Goal: Use online tool/utility

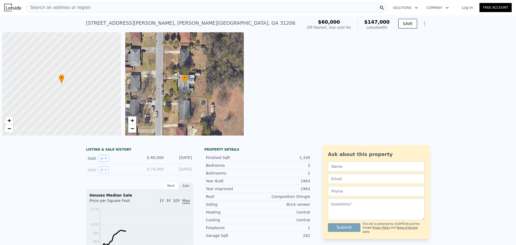
click at [101, 8] on div "Search an address or region" at bounding box center [207, 7] width 362 height 11
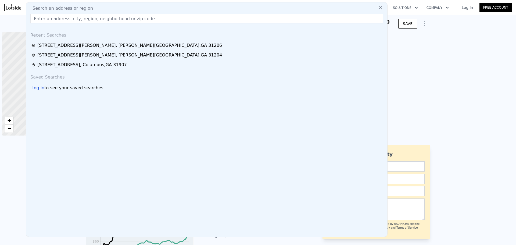
scroll to position [0, 2]
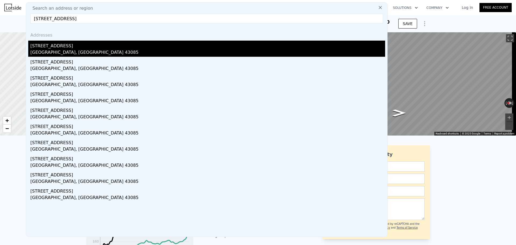
type input "[STREET_ADDRESS]"
click at [90, 43] on div "[STREET_ADDRESS]" at bounding box center [207, 45] width 355 height 9
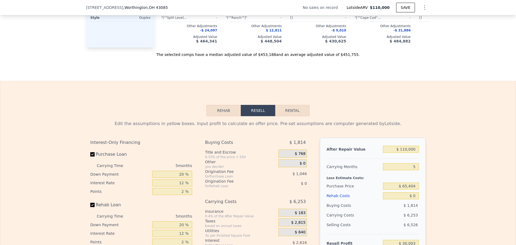
scroll to position [778, 0]
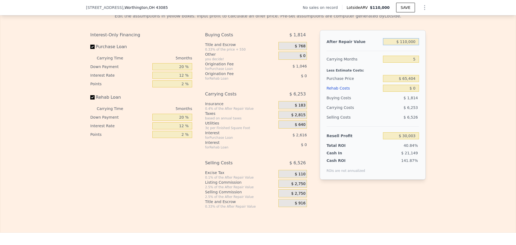
drag, startPoint x: 415, startPoint y: 51, endPoint x: 359, endPoint y: 51, distance: 56.4
click at [356, 46] on div "After Repair Value $ 110,000" at bounding box center [373, 42] width 92 height 10
type input "$ 3"
type input "-$ 73,835"
type input "$ 37"
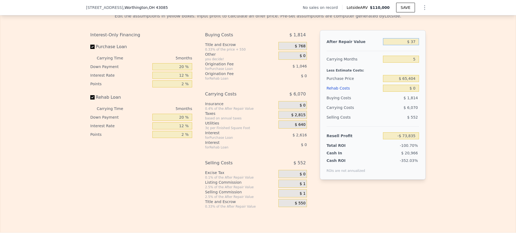
type input "-$ 73,803"
type input "$ 375"
type input "-$ 73,483"
type input "$ 3,750"
type input "-$ 70,298"
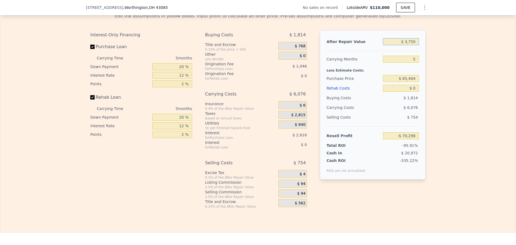
type input "$ 37,500"
type input "-$ 38,440"
type input "$ 375,000"
type input "$ 280,163"
type input "$ 375,000"
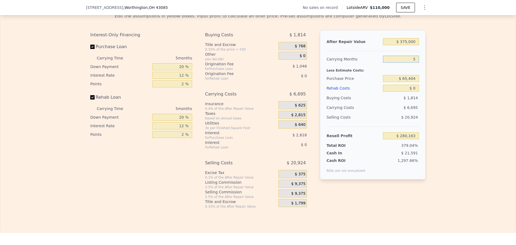
drag, startPoint x: 411, startPoint y: 66, endPoint x: 424, endPoint y: 63, distance: 13.3
click at [423, 63] on div "After Repair Value $ 375,000 Carrying Months 5 Less Estimate Costs: Purchase Pr…" at bounding box center [373, 104] width 106 height 149
click at [410, 82] on div "$ 65,404" at bounding box center [401, 79] width 36 height 10
drag, startPoint x: 403, startPoint y: 88, endPoint x: 440, endPoint y: 83, distance: 38.2
click at [440, 83] on div "Edit the assumptions in yellow boxes. Input profit to calculate an offer price.…" at bounding box center [257, 109] width 515 height 200
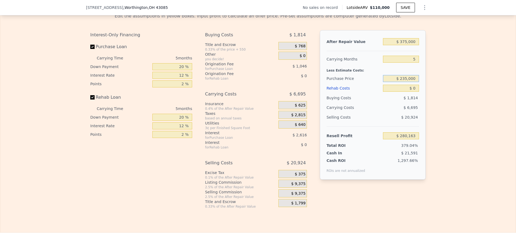
type input "$ 235,000"
type input "$ 100,503"
drag, startPoint x: 412, startPoint y: 96, endPoint x: 438, endPoint y: 96, distance: 25.5
click at [438, 96] on div "Edit the assumptions in yellow boxes. Input profit to calculate an offer price.…" at bounding box center [257, 109] width 515 height 200
type input "$ 6"
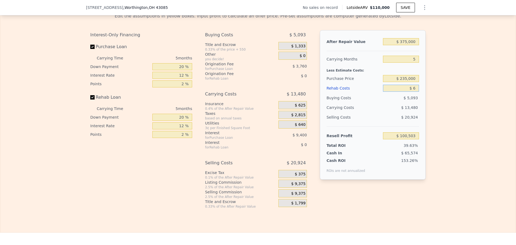
type input "$ 100,497"
type input "$ 60"
type input "$ 100,442"
type input "$ 600"
type input "$ 99,868"
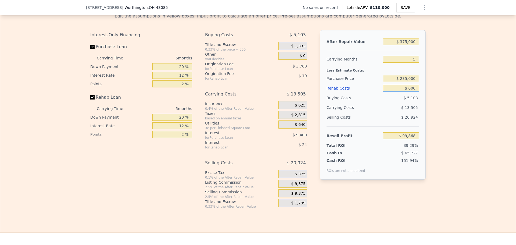
type input "$ 6,000"
type input "$ 94,167"
type input "$ 60,000"
type input "$ 37,143"
type input "$ 60,000"
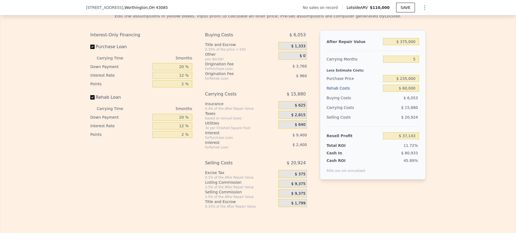
click at [432, 101] on div "Edit the assumptions in yellow boxes. Input profit to calculate an offer price.…" at bounding box center [257, 109] width 515 height 200
click at [408, 82] on input "$ 235,000" at bounding box center [401, 78] width 36 height 7
click at [409, 92] on input "$ 60,000" at bounding box center [401, 88] width 36 height 7
click at [368, 112] on div "$ 15,880" at bounding box center [390, 108] width 57 height 10
type input "$ 110,000"
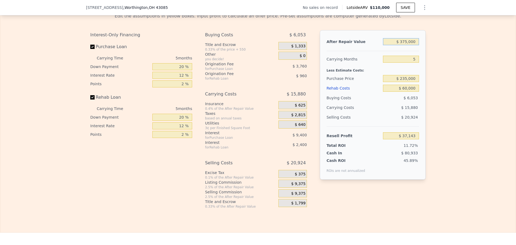
type input "$ 0"
type input "$ 30,003"
drag, startPoint x: 401, startPoint y: 50, endPoint x: 476, endPoint y: 48, distance: 75.3
click at [477, 50] on div "Edit the assumptions in yellow boxes. Input profit to calculate an offer price.…" at bounding box center [257, 109] width 515 height 200
type input "$ 4"
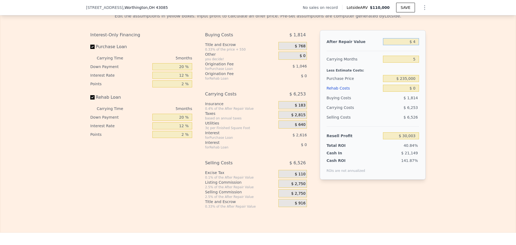
type input "-$ 73,834"
type input "$ 40"
type input "-$ 73,800"
type input "$ 400"
type input "-$ 73,460"
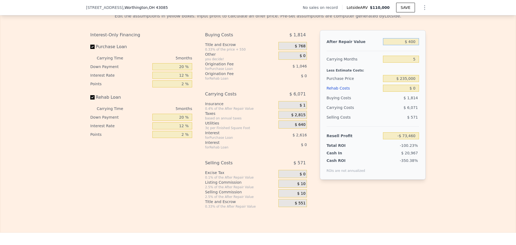
type input "$ 4,000"
type input "-$ 70,062"
type input "$ 40,000"
type input "-$ 36,078"
type input "$ 400,000"
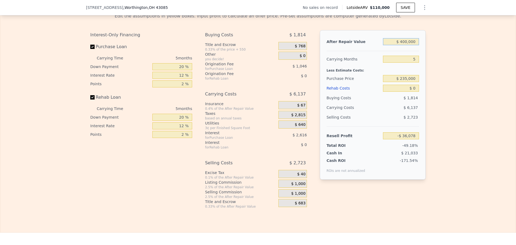
type input "$ 303,763"
type input "$ 400,000"
drag, startPoint x: 414, startPoint y: 95, endPoint x: 399, endPoint y: 99, distance: 16.2
click at [399, 92] on input "$ 0" at bounding box center [401, 88] width 36 height 7
type input "$ 6"
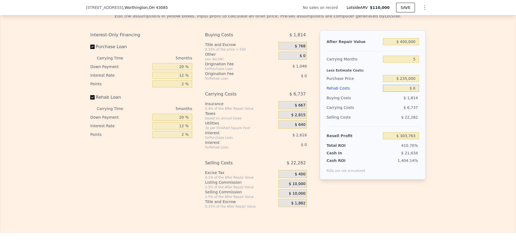
type input "$ 303,757"
type input "$ 60"
type input "$ 303,702"
type input "$ 600"
type input "$ 303,128"
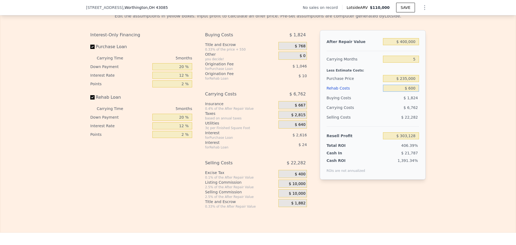
type input "$ 6,000"
type input "$ 297,427"
type input "$ 60,000"
type input "$ 240,403"
type input "$ 600,000"
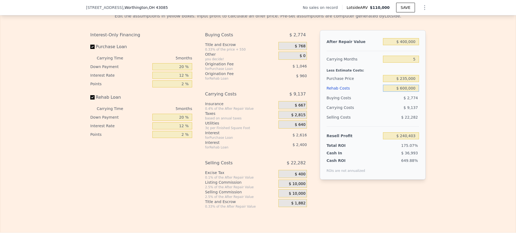
type input "-$ 329,837"
type input "$ 60,000"
type input "$ 240,403"
type input "$ 60,000"
click at [460, 106] on div "Edit the assumptions in yellow boxes. Input profit to calculate an offer price.…" at bounding box center [257, 109] width 515 height 200
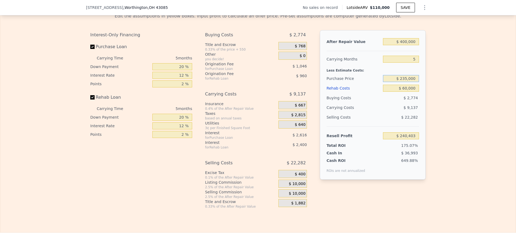
click at [413, 82] on input "$ 235,000" at bounding box center [401, 78] width 36 height 7
click at [434, 97] on div "Edit the assumptions in yellow boxes. Input profit to calculate an offer price.…" at bounding box center [257, 109] width 515 height 200
type input "$ 60,743"
click at [294, 186] on span "$ 10,000" at bounding box center [297, 183] width 17 height 5
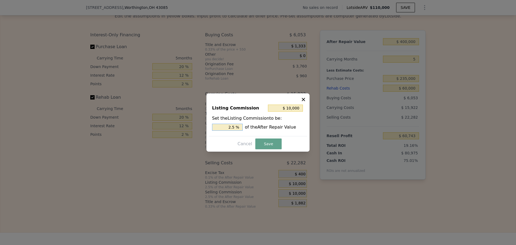
drag, startPoint x: 223, startPoint y: 130, endPoint x: 302, endPoint y: 113, distance: 80.5
click at [299, 114] on div "Listing Commission $ 10,000 Set the Listing Commission to be: 2.5 % of the Afte…" at bounding box center [258, 118] width 98 height 36
type input "$ 4,000"
type input "1 %"
click at [279, 148] on button "Save" at bounding box center [268, 143] width 26 height 11
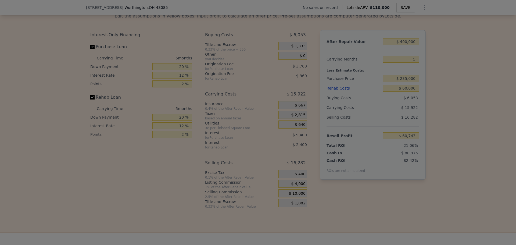
type input "$ 66,743"
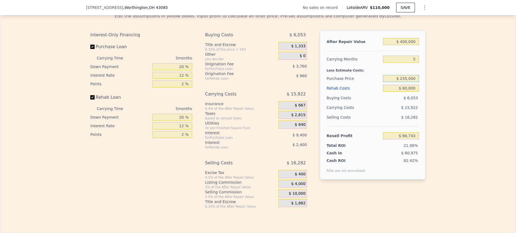
click at [405, 82] on input "$ 235,000" at bounding box center [401, 78] width 36 height 7
type input "$ 285,000"
click at [452, 118] on div "Edit the assumptions in yellow boxes. Input profit to calculate an offer price.…" at bounding box center [257, 109] width 515 height 200
type input "$ 13,777"
click at [405, 82] on input "$ 285,000" at bounding box center [401, 78] width 36 height 7
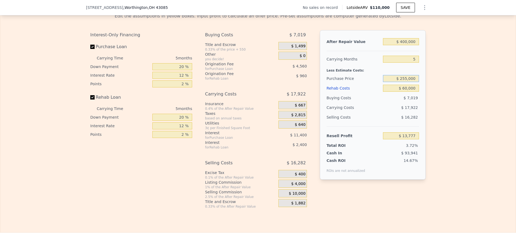
type input "$ 255,000"
click at [433, 85] on div "Edit the assumptions in yellow boxes. Input profit to calculate an offer price.…" at bounding box center [257, 109] width 515 height 200
type input "$ 45,557"
